Goal: Task Accomplishment & Management: Complete application form

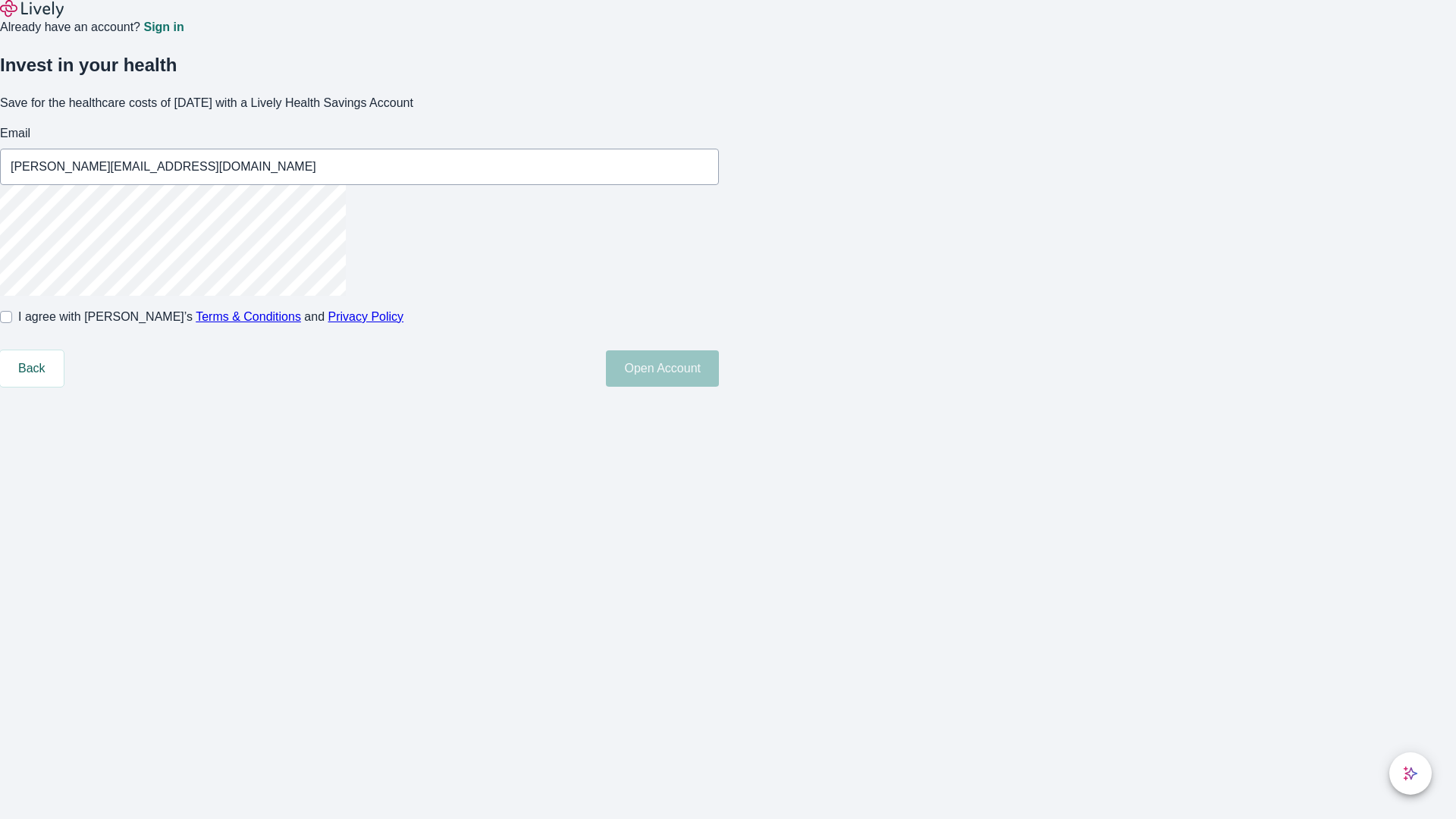
click at [12, 323] on input "I agree with Lively’s Terms & Conditions and Privacy Policy" at bounding box center [6, 317] width 12 height 12
checkbox input "true"
click at [718, 386] on button "Open Account" at bounding box center [662, 369] width 113 height 37
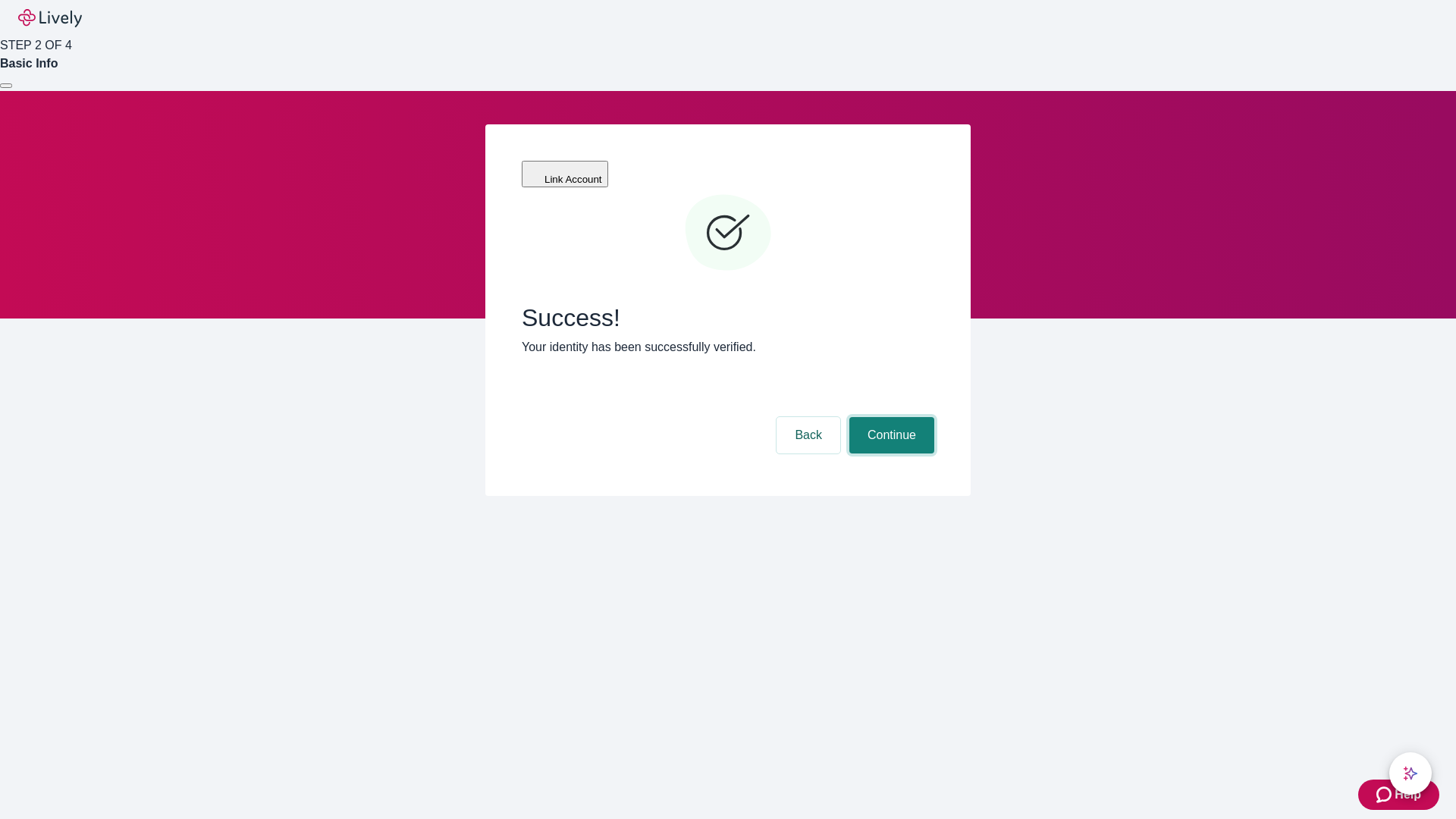
click at [889, 417] on button "Continue" at bounding box center [891, 435] width 85 height 37
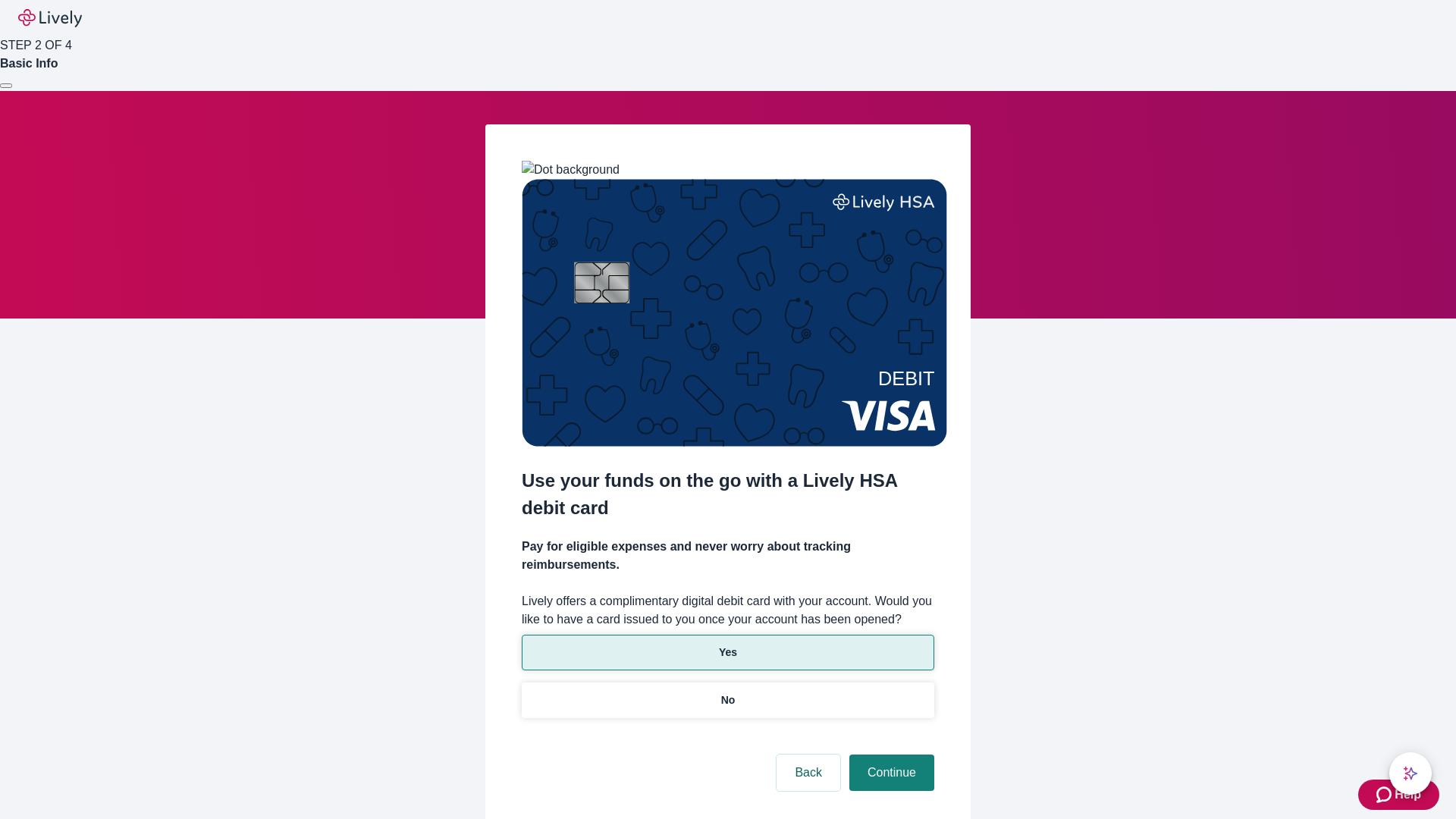
click at [727, 645] on p "Yes" at bounding box center [727, 653] width 18 height 16
click at [889, 754] on button "Continue" at bounding box center [891, 773] width 85 height 37
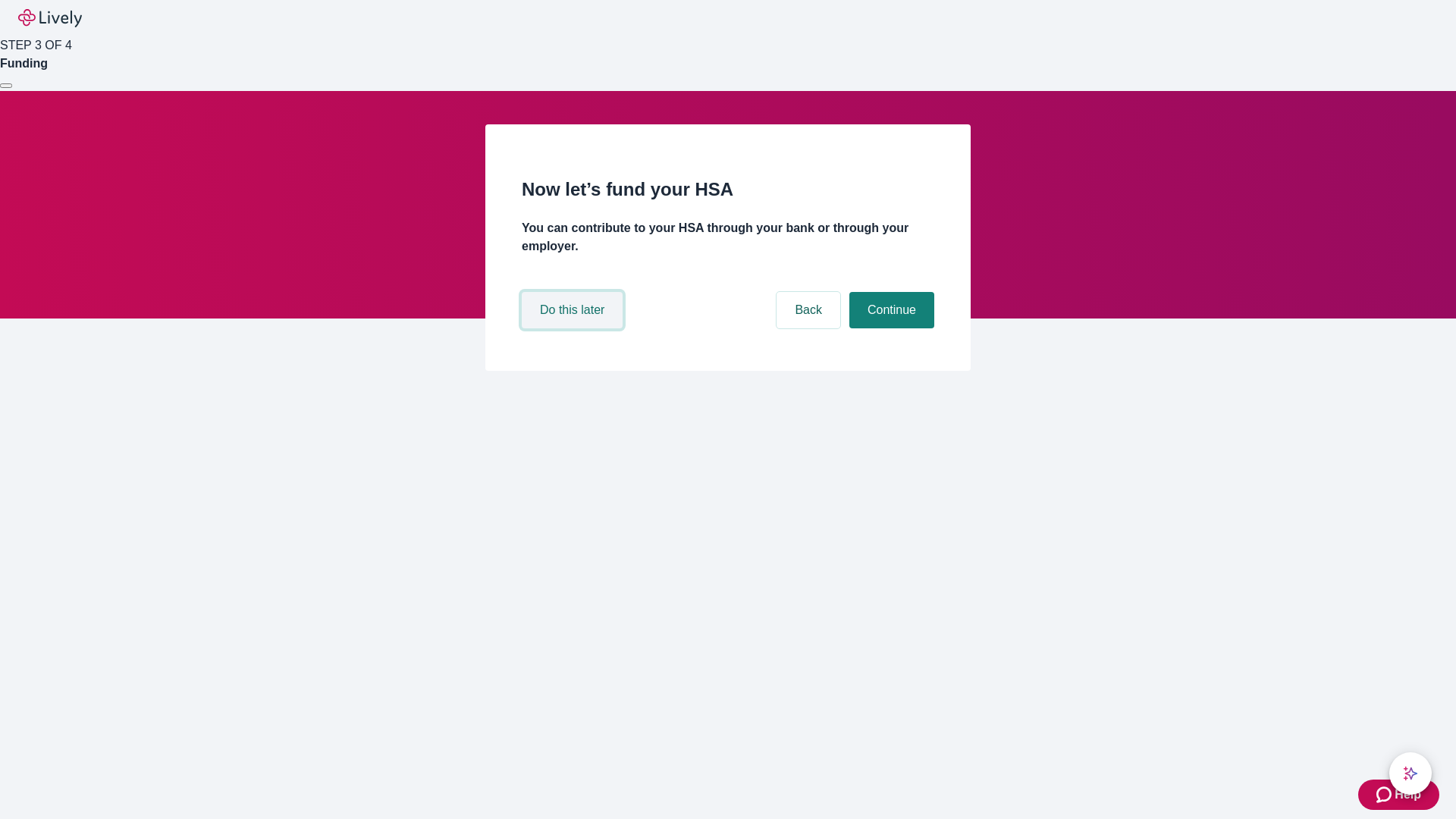
click at [574, 328] on button "Do this later" at bounding box center [571, 310] width 101 height 37
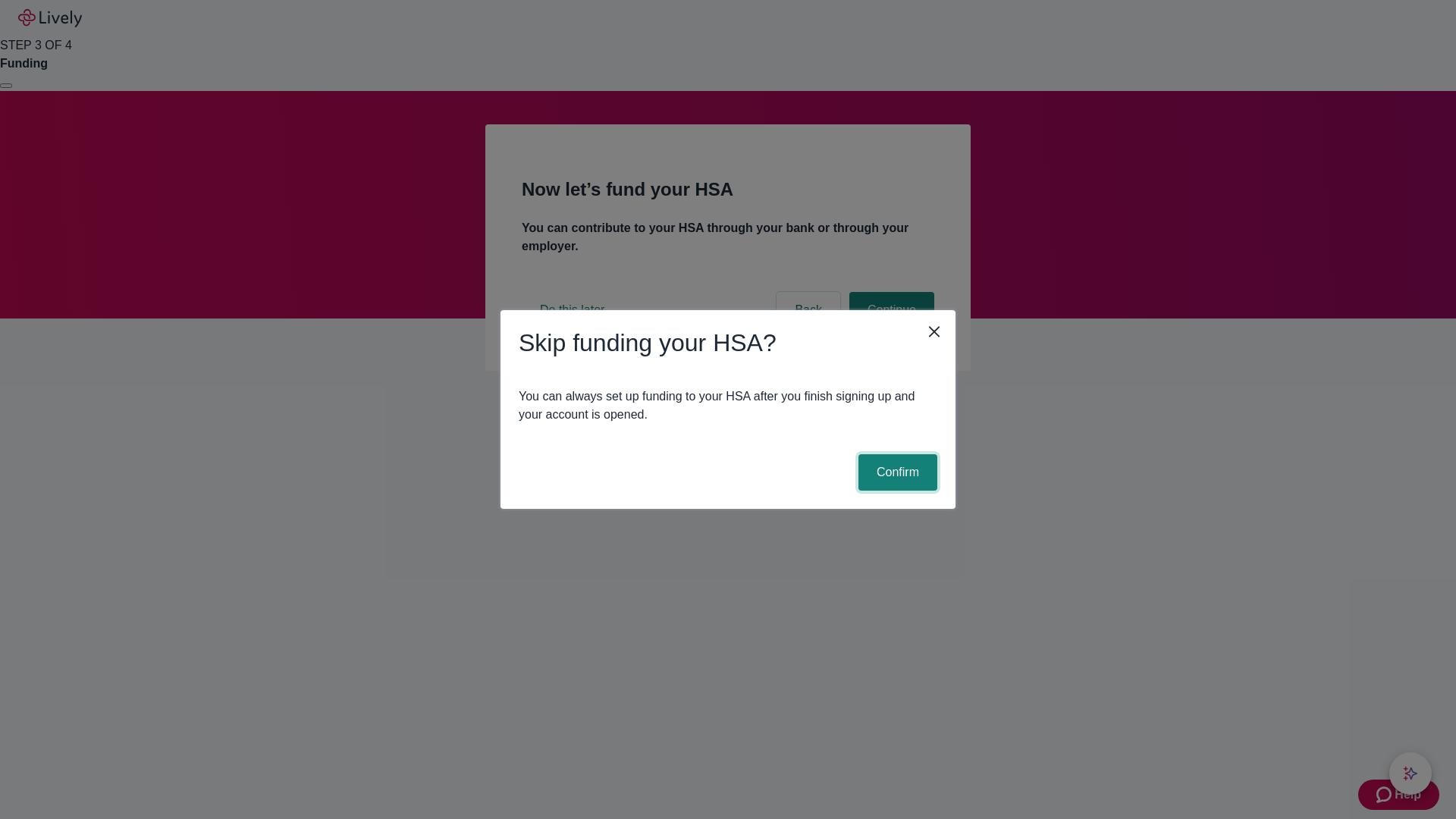
click at [895, 472] on button "Confirm" at bounding box center [898, 472] width 79 height 37
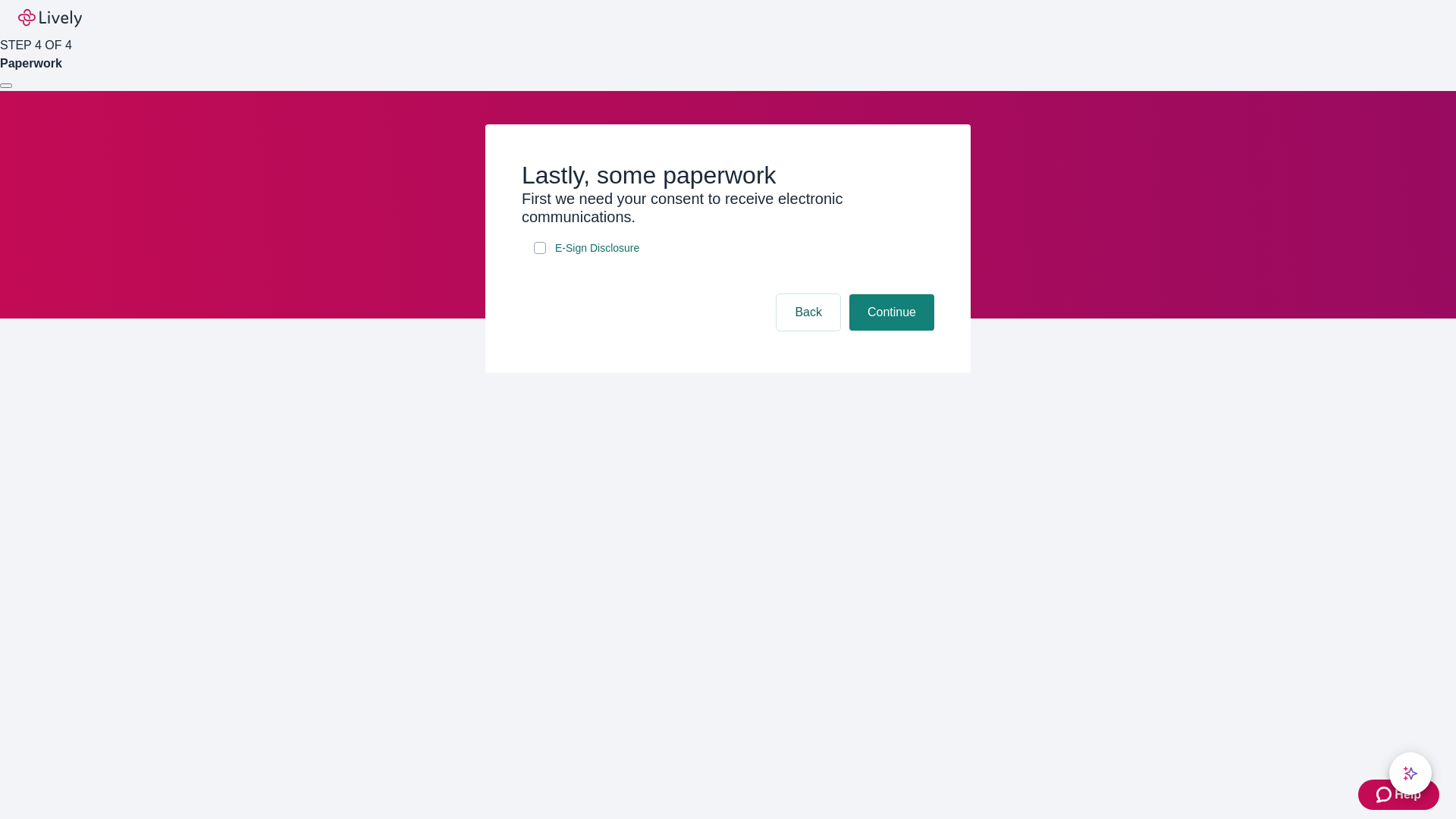
click at [540, 254] on input "E-Sign Disclosure" at bounding box center [540, 248] width 12 height 12
checkbox input "true"
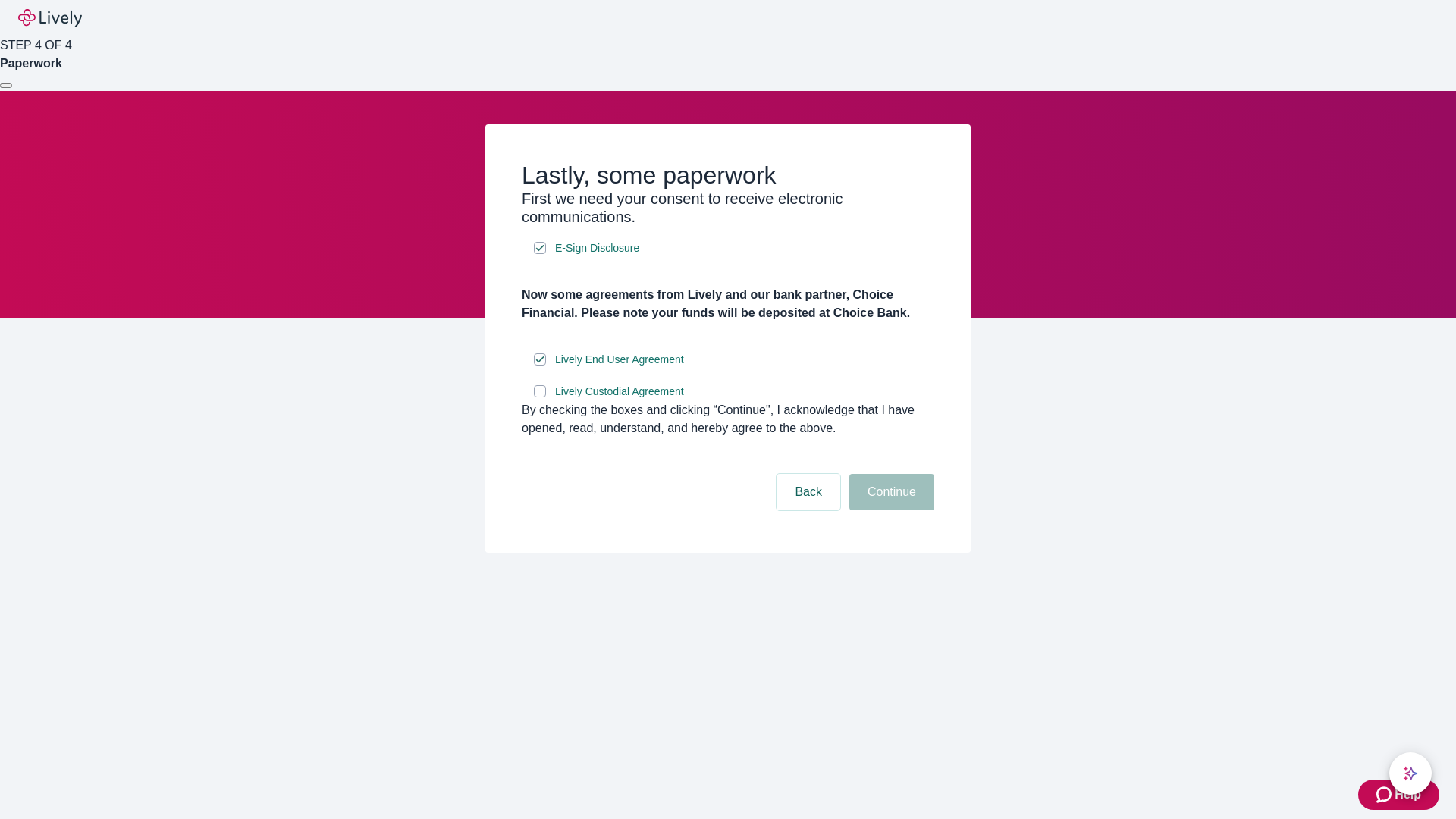
click at [540, 398] on input "Lively Custodial Agreement" at bounding box center [540, 392] width 12 height 12
checkbox input "true"
click at [889, 510] on button "Continue" at bounding box center [891, 492] width 85 height 37
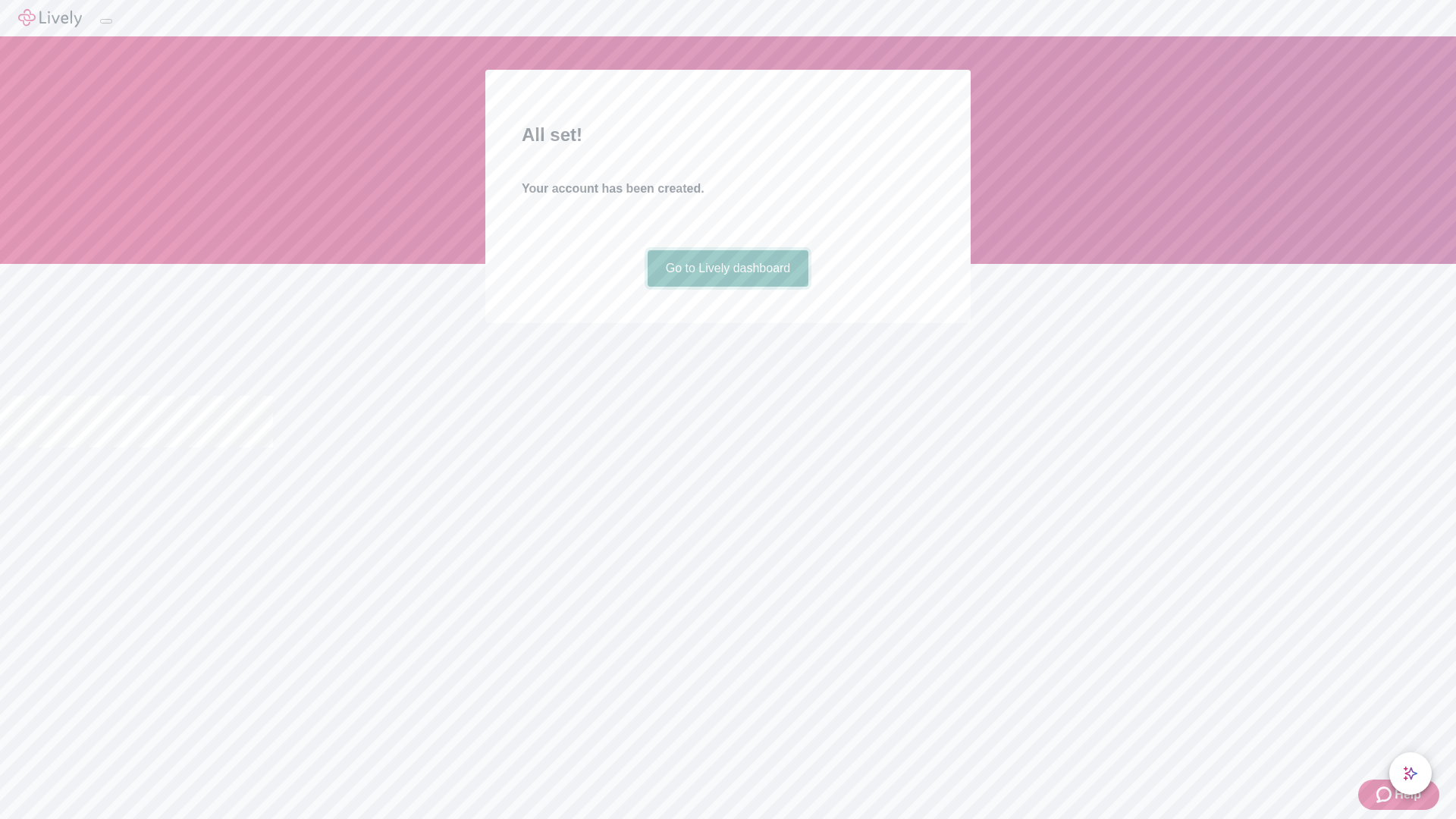
click at [727, 286] on link "Go to Lively dashboard" at bounding box center [728, 269] width 161 height 37
